Goal: Task Accomplishment & Management: Manage account settings

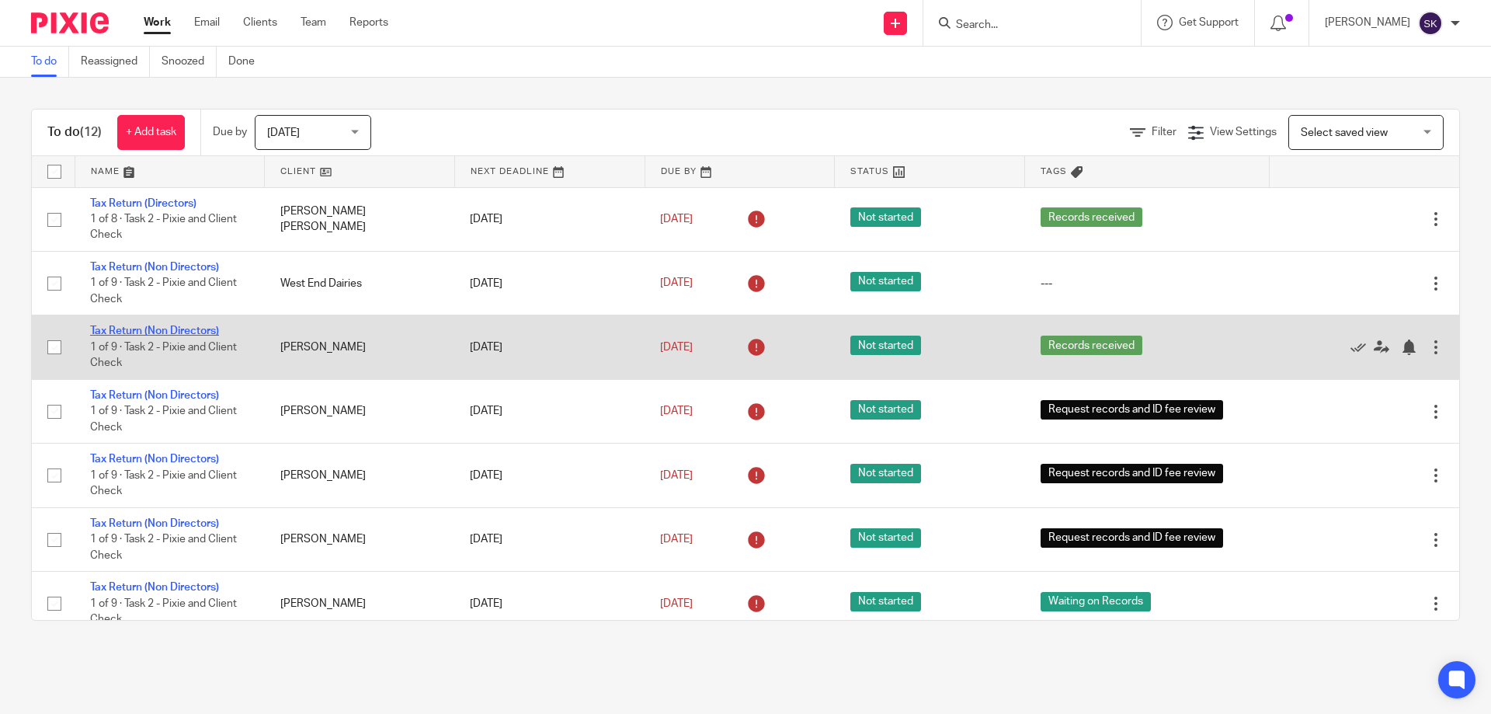
click at [139, 329] on link "Tax Return (Non Directors)" at bounding box center [154, 330] width 129 height 11
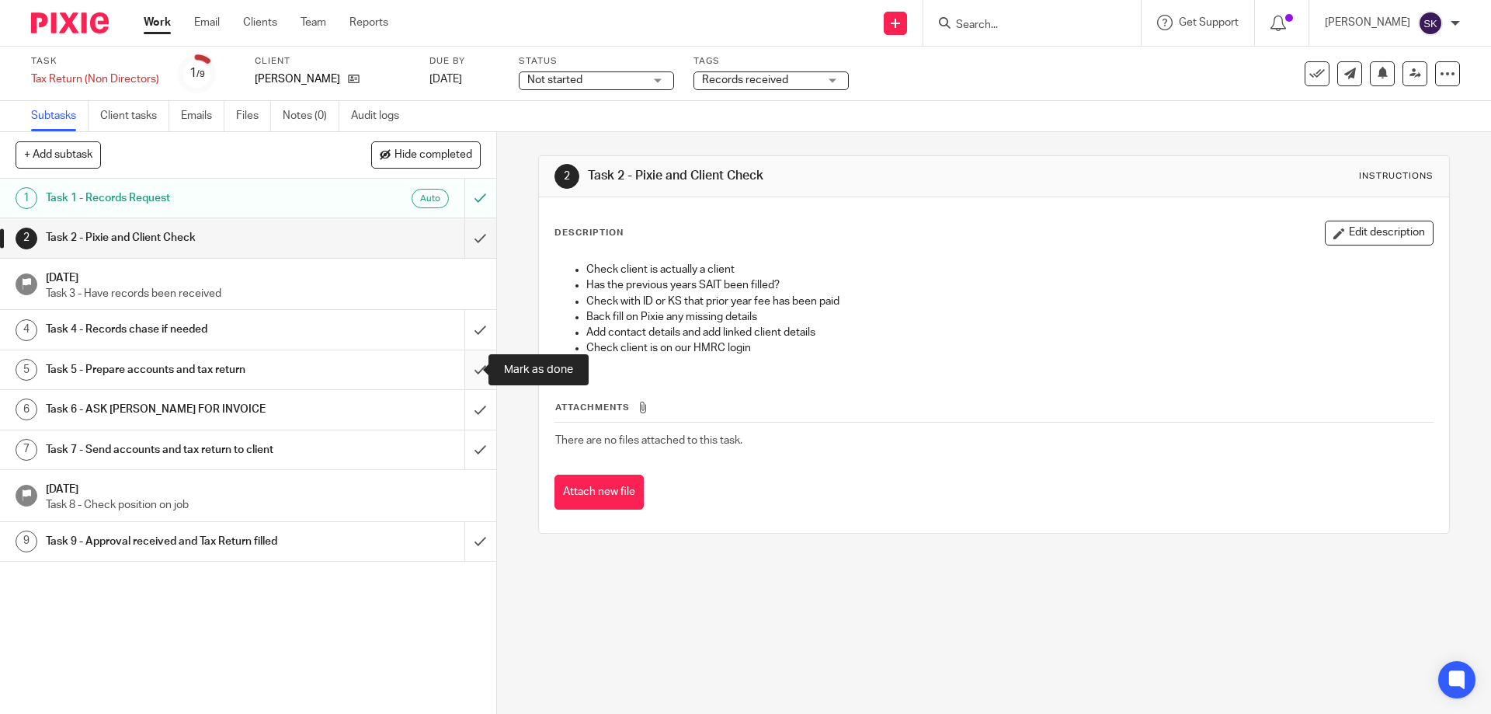
click at [471, 366] on input "submit" at bounding box center [248, 369] width 496 height 39
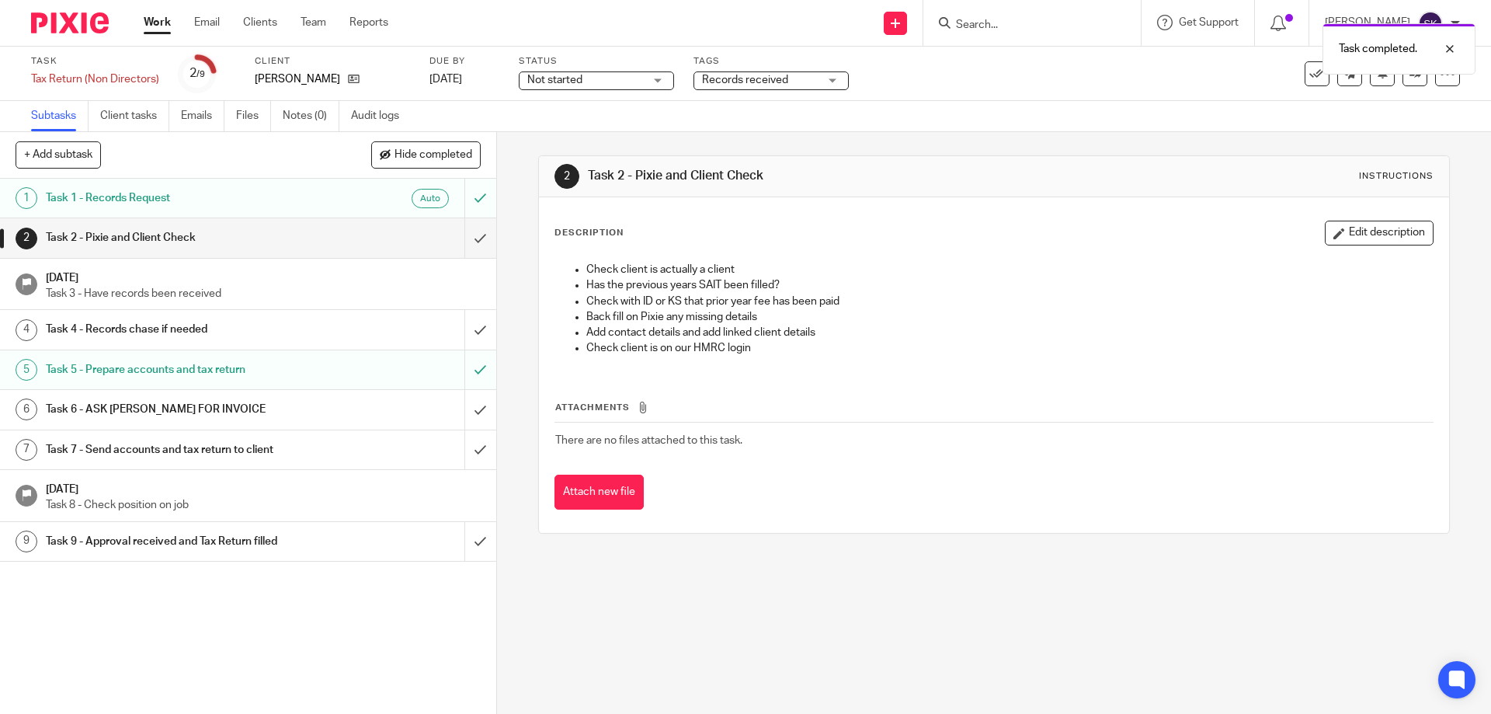
click at [817, 79] on span "Records received" at bounding box center [760, 80] width 117 height 16
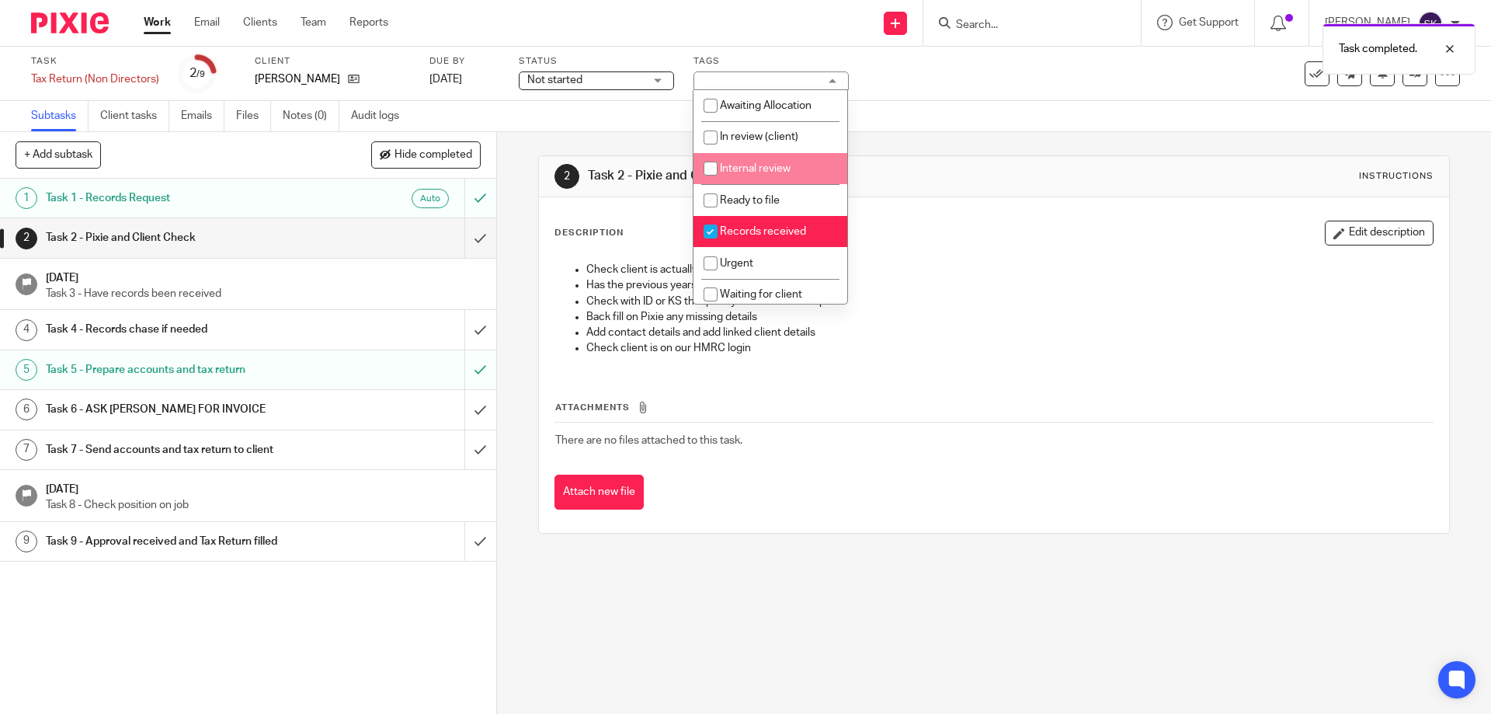
click at [773, 167] on span "Internal review" at bounding box center [755, 168] width 71 height 11
checkbox input "true"
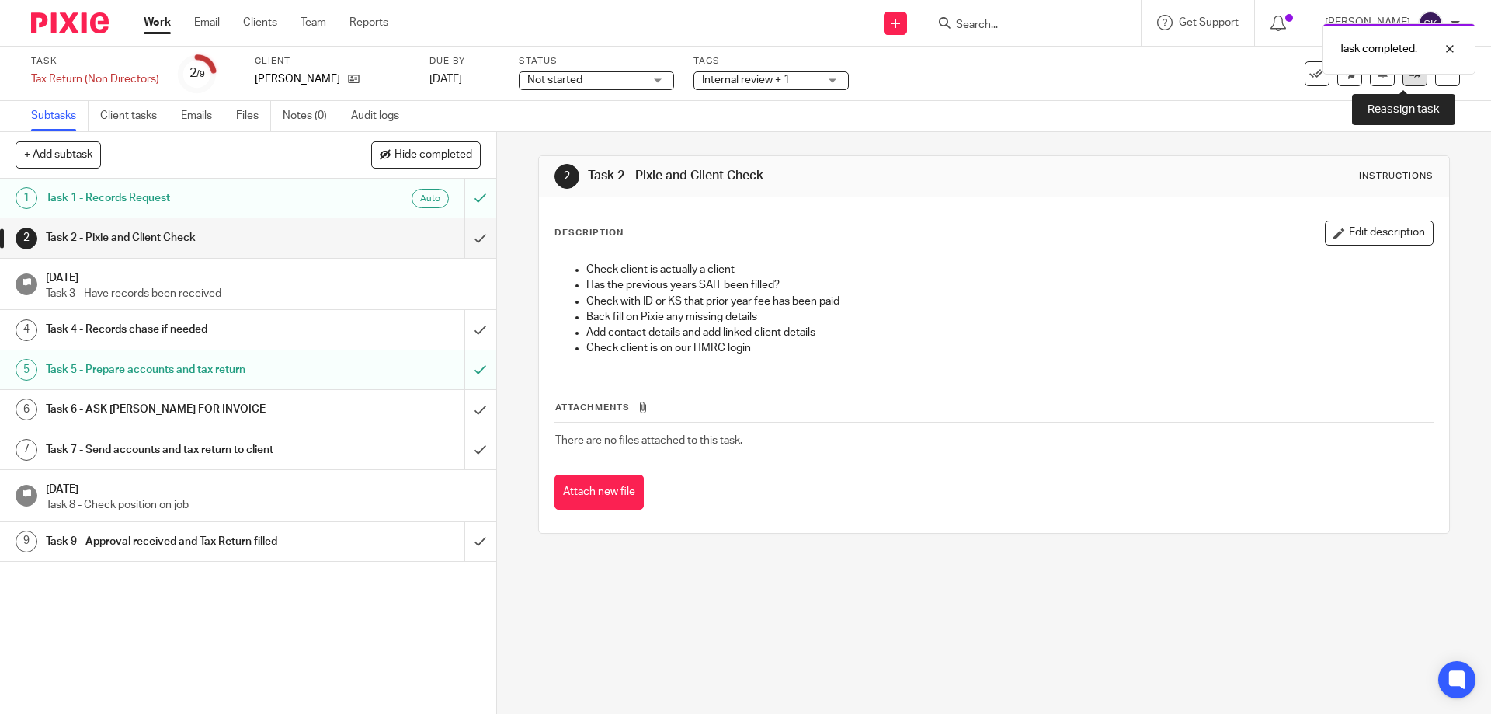
click at [1411, 83] on link at bounding box center [1415, 73] width 25 height 25
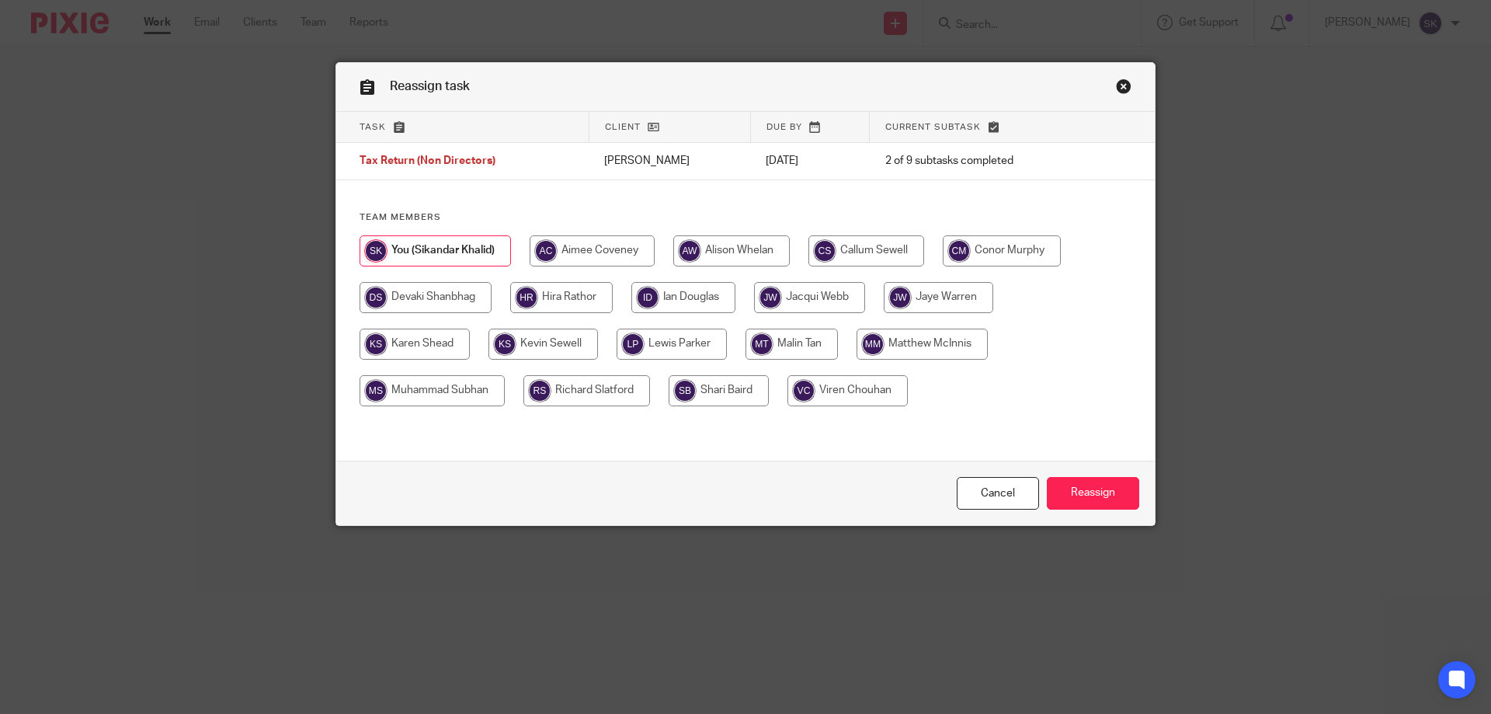
click at [701, 302] on input "radio" at bounding box center [683, 297] width 104 height 31
radio input "true"
click at [1108, 498] on input "Reassign" at bounding box center [1093, 493] width 92 height 33
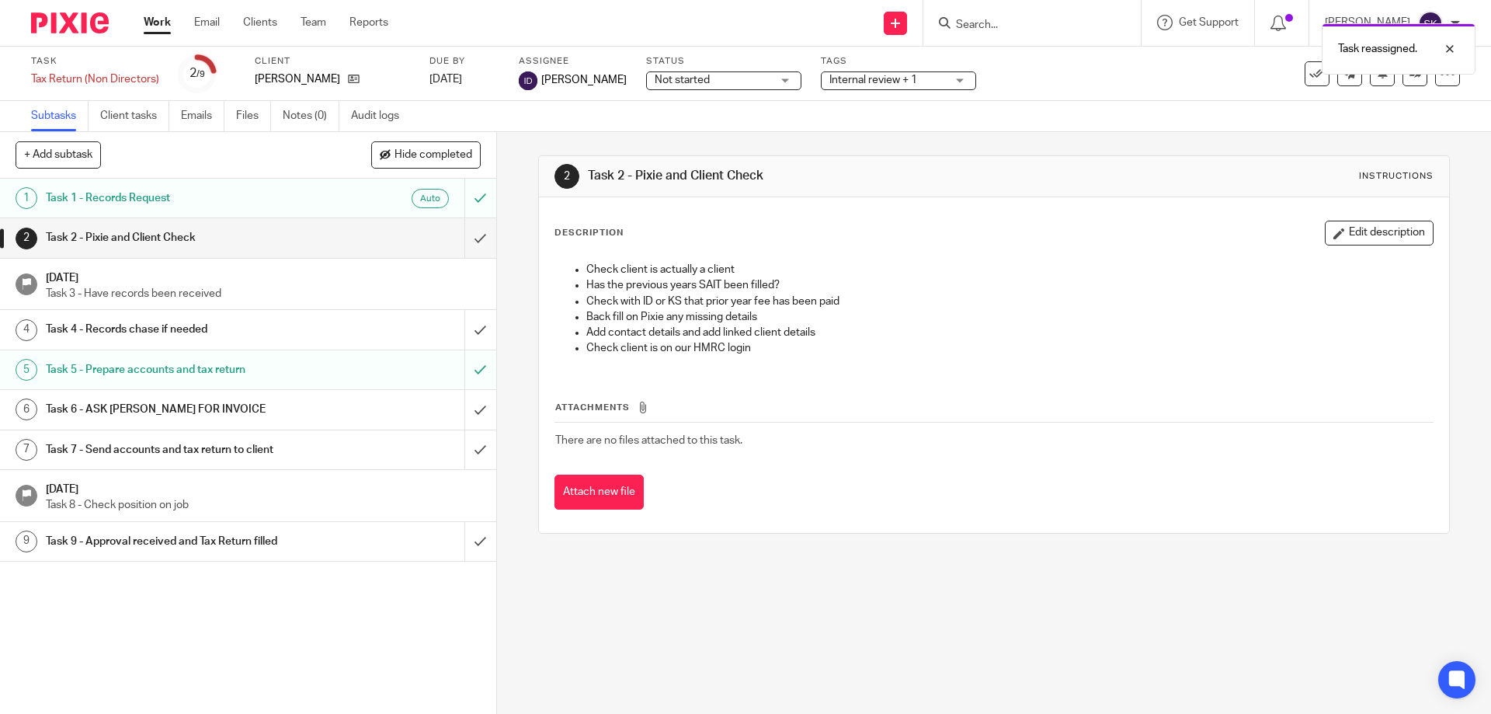
click at [159, 19] on link "Work" at bounding box center [157, 23] width 27 height 16
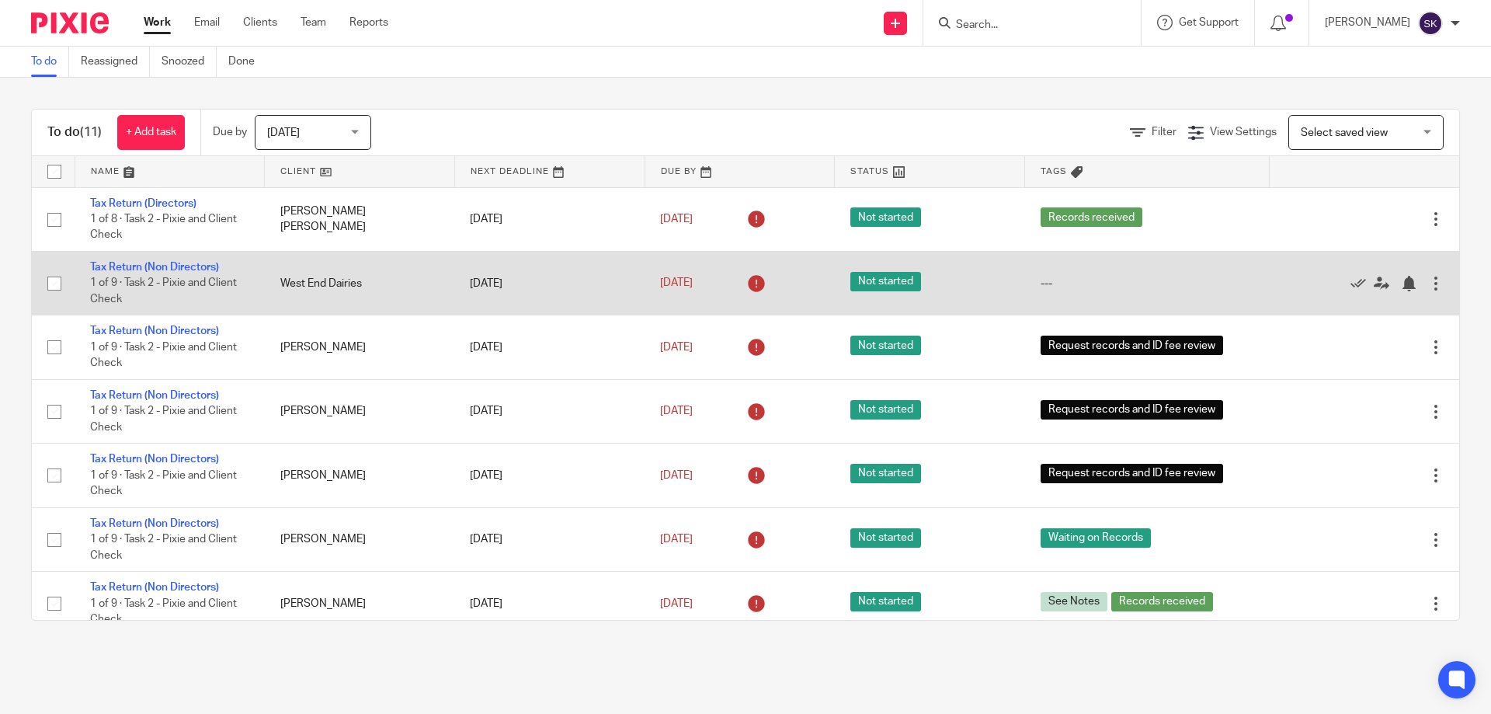
scroll to position [271, 0]
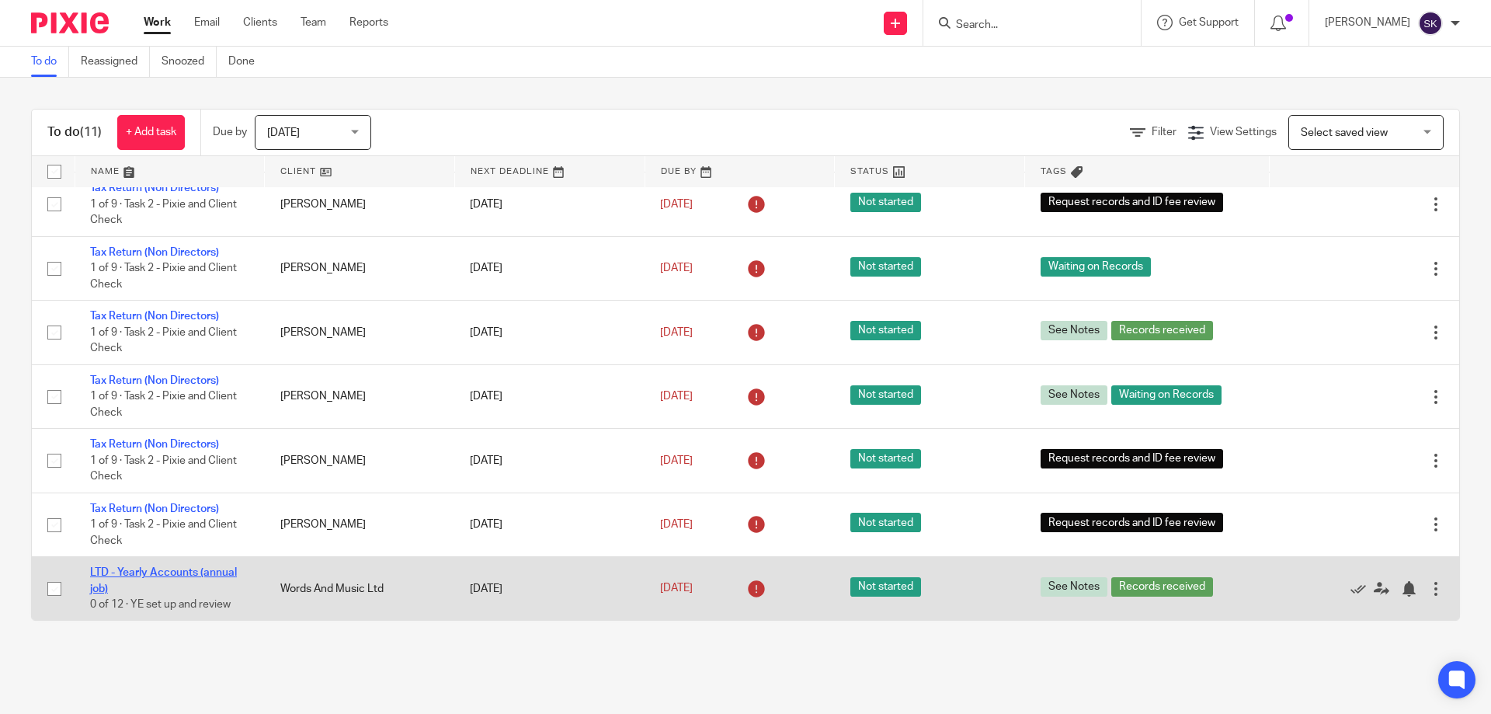
click at [217, 578] on link "LTD - Yearly Accounts (annual job)" at bounding box center [163, 580] width 147 height 26
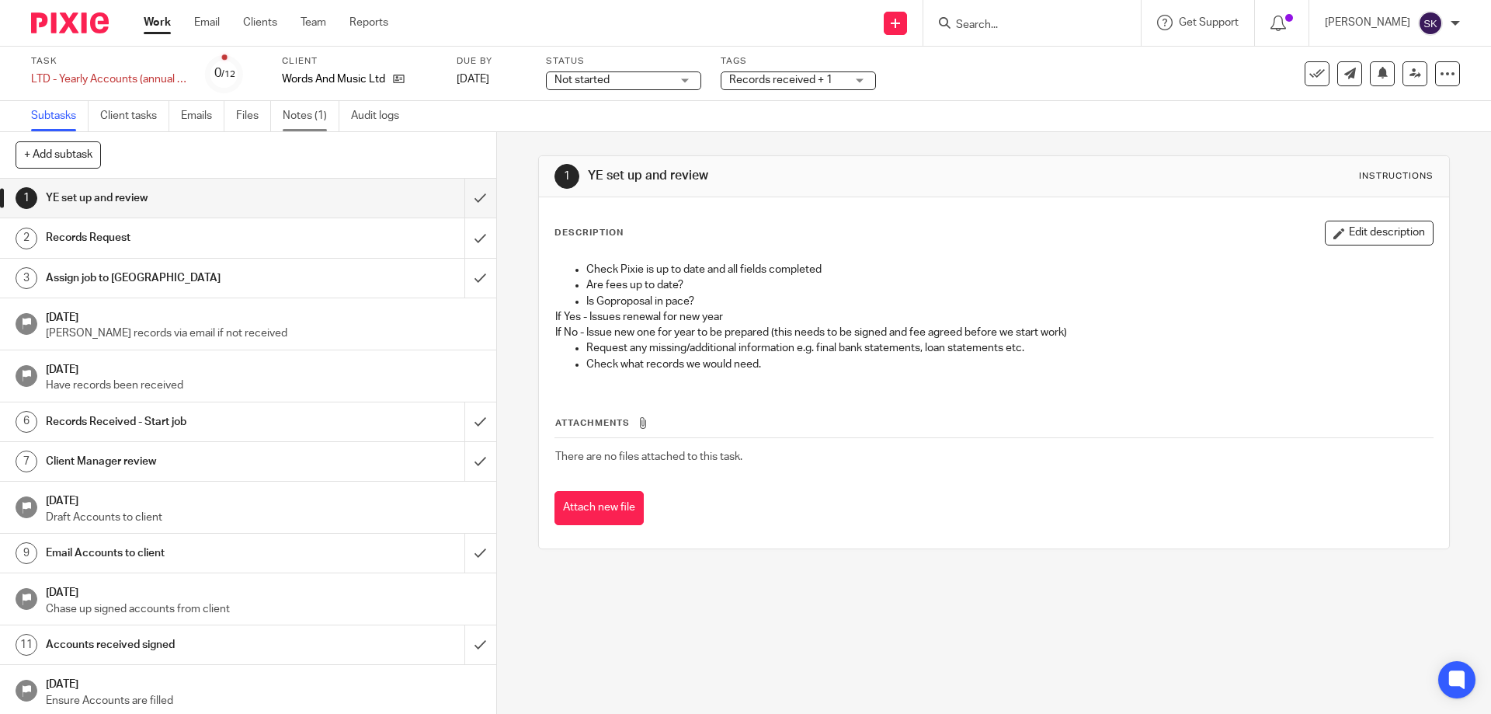
click at [301, 121] on link "Notes (1)" at bounding box center [311, 116] width 57 height 30
